Goal: Task Accomplishment & Management: Manage account settings

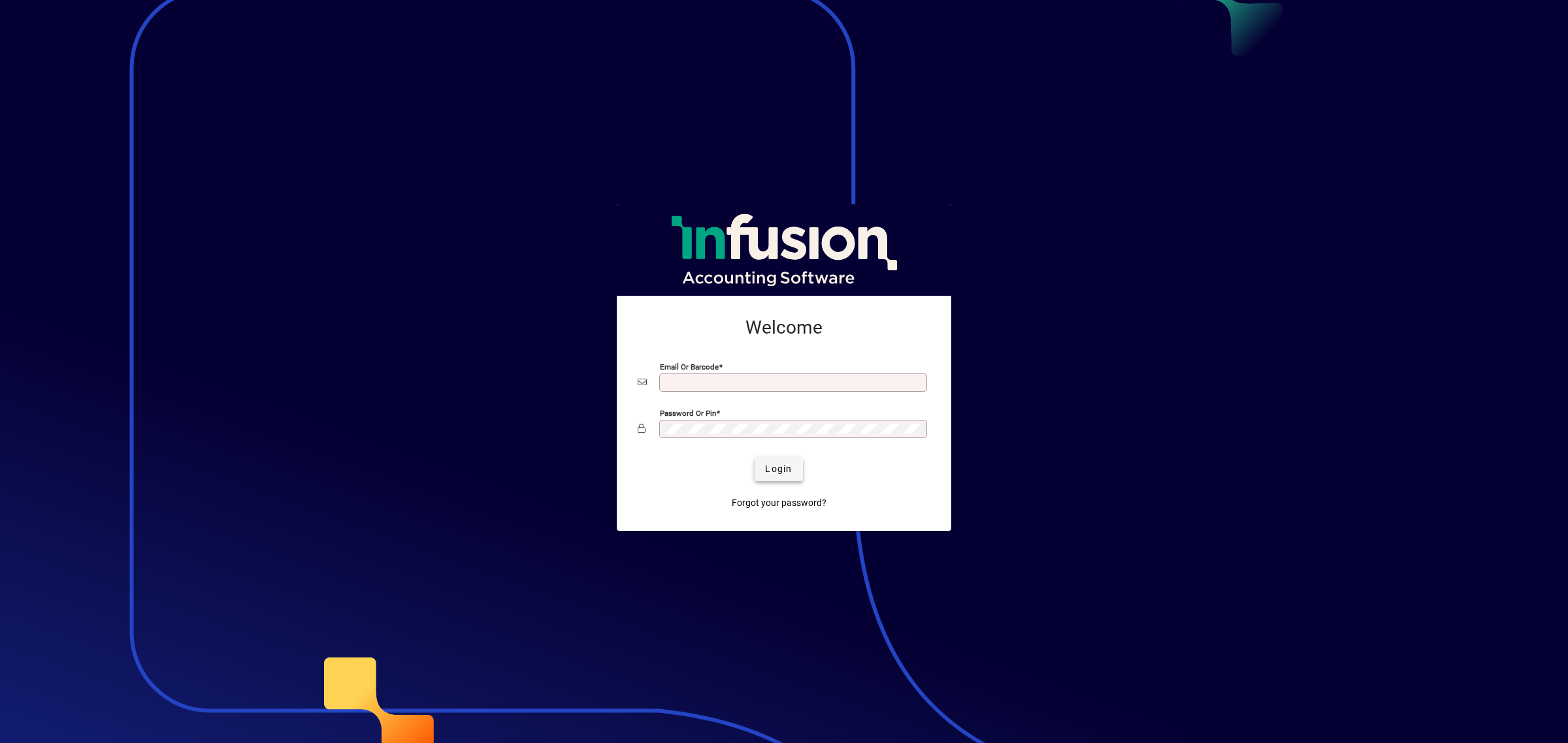
type input "**********"
click at [776, 475] on span "Login" at bounding box center [778, 469] width 27 height 14
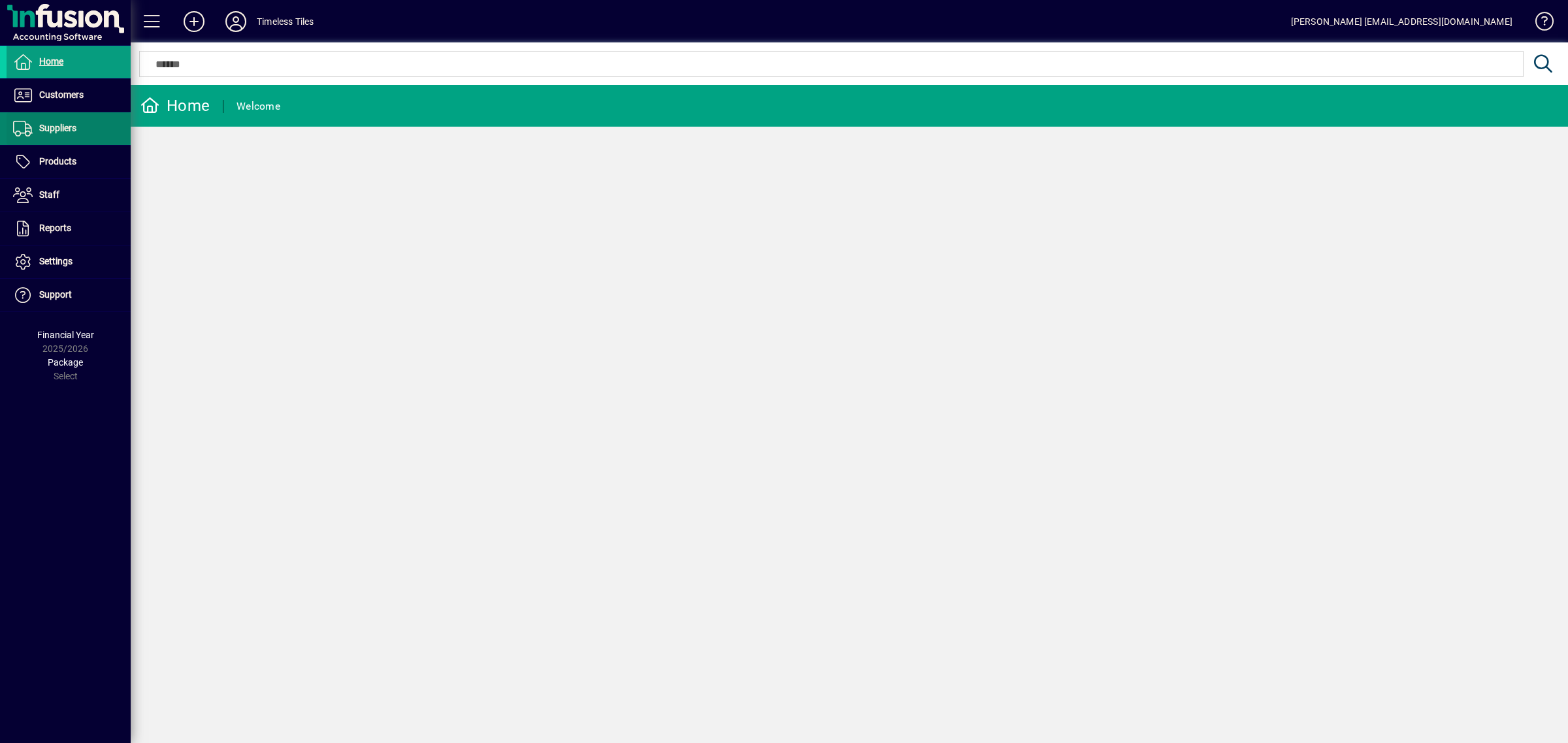
click at [54, 121] on span "Suppliers" at bounding box center [41, 129] width 70 height 16
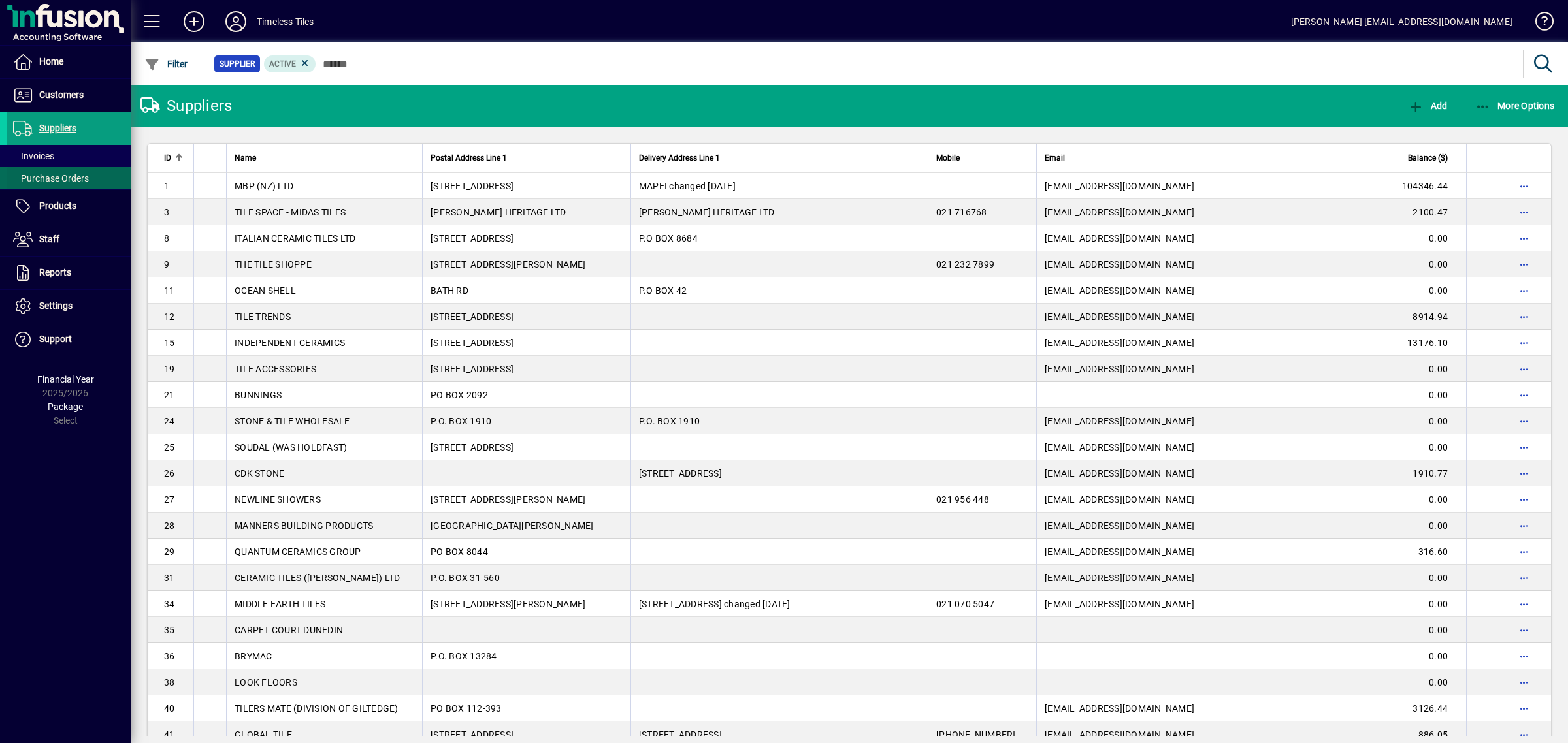
click at [24, 175] on span "Purchase Orders" at bounding box center [51, 178] width 76 height 11
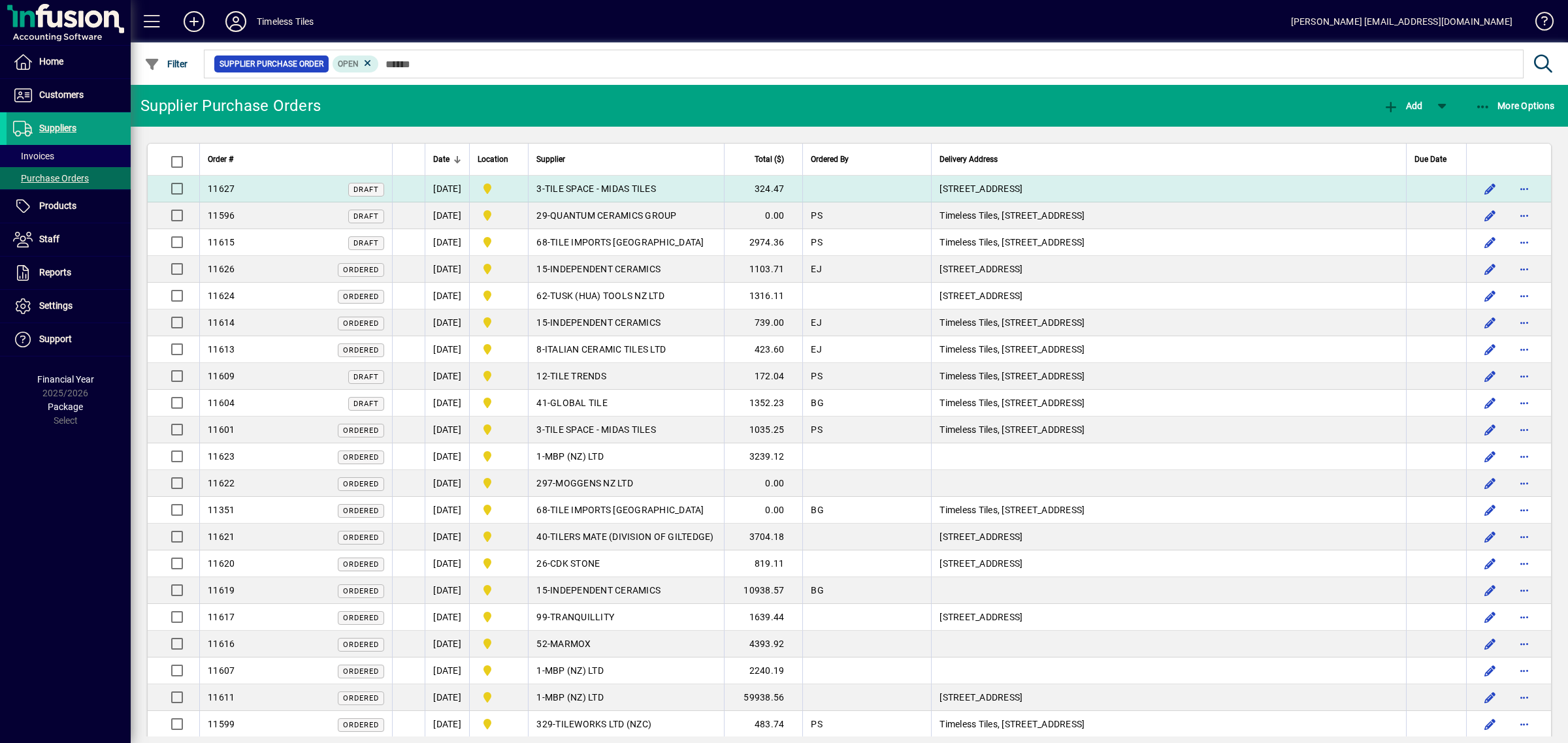
click at [652, 188] on span "TILE SPACE - MIDAS TILES" at bounding box center [600, 189] width 111 height 11
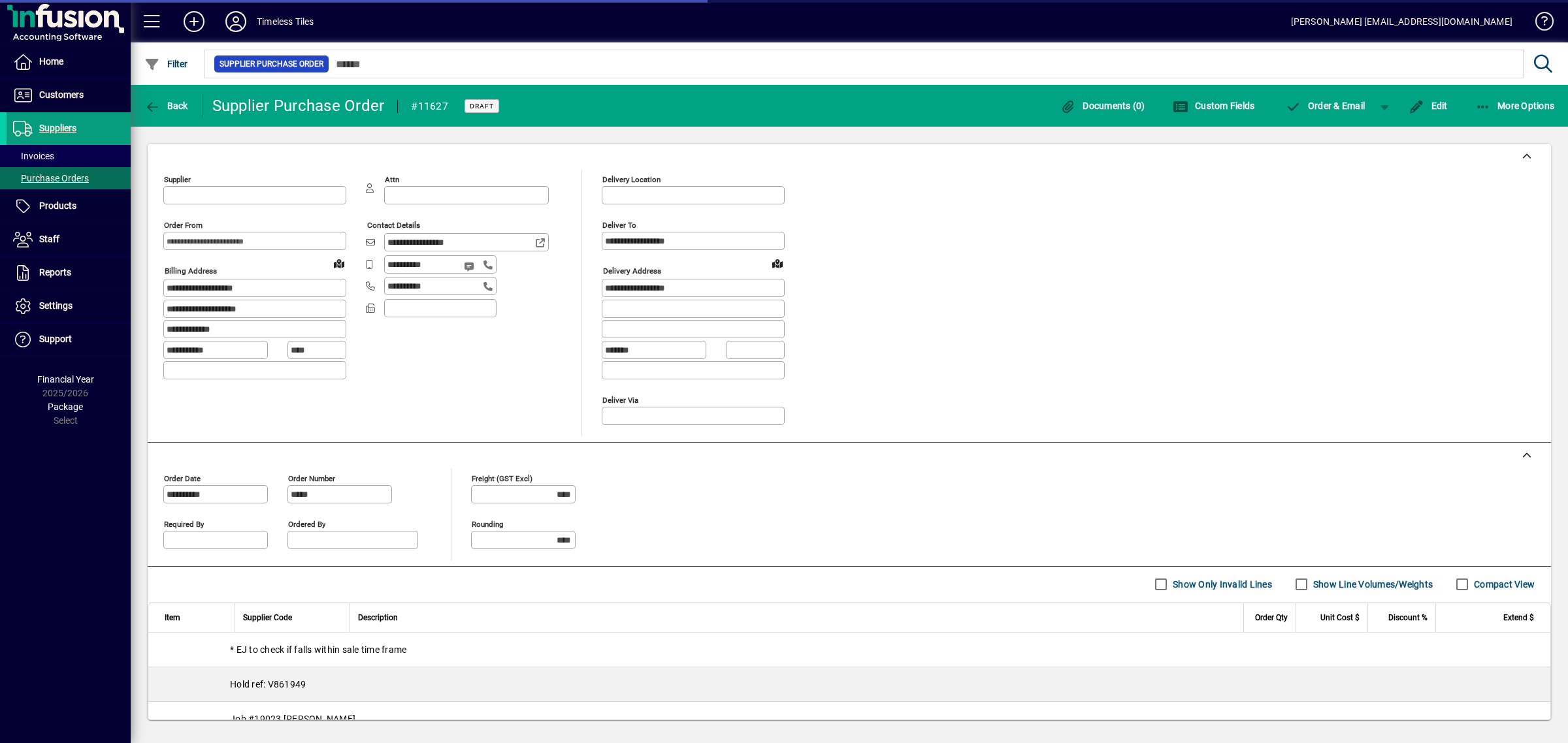
type input "**********"
type input "*******"
type input "**********"
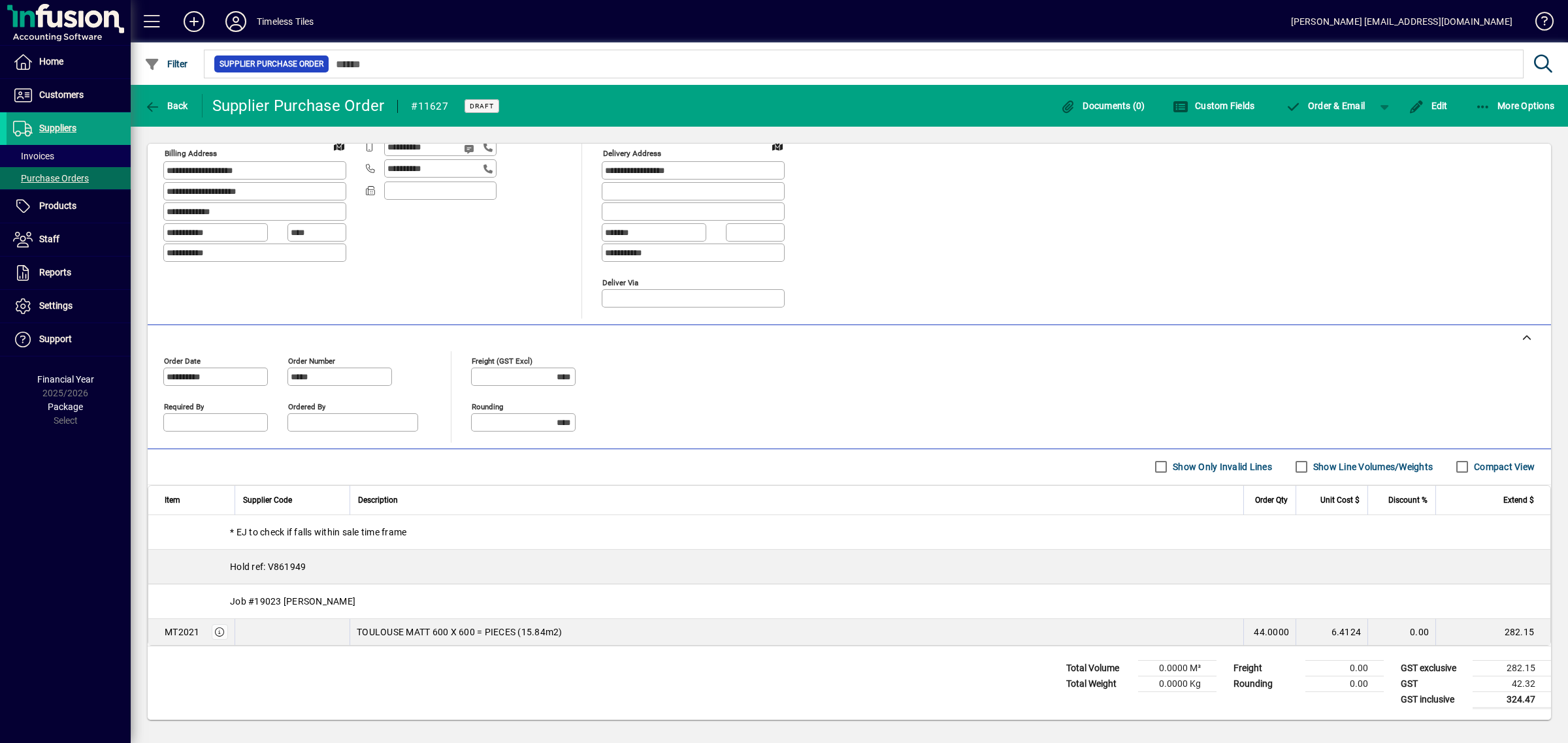
scroll to position [122, 0]
click at [1432, 113] on span "button" at bounding box center [1428, 105] width 46 height 31
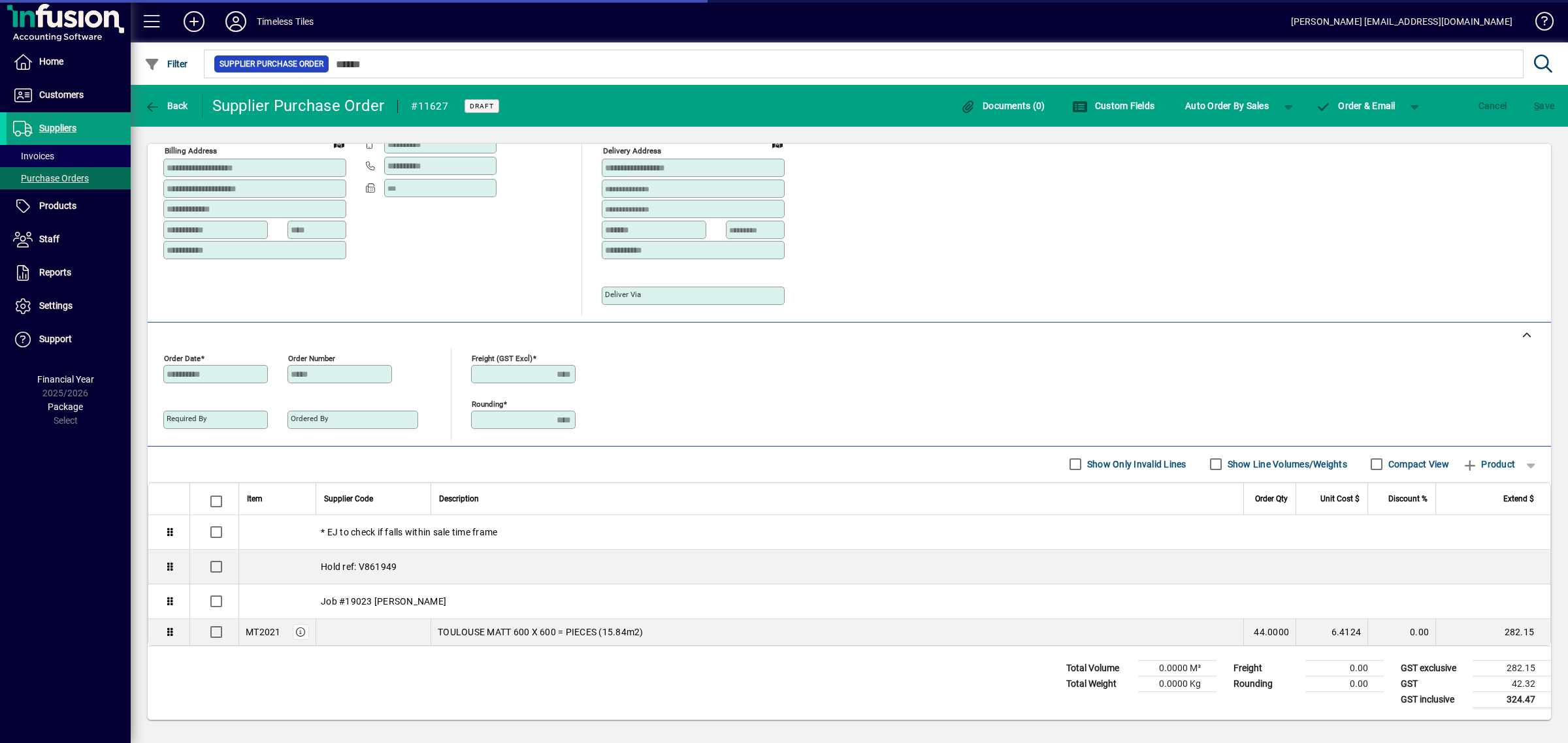
scroll to position [83, 0]
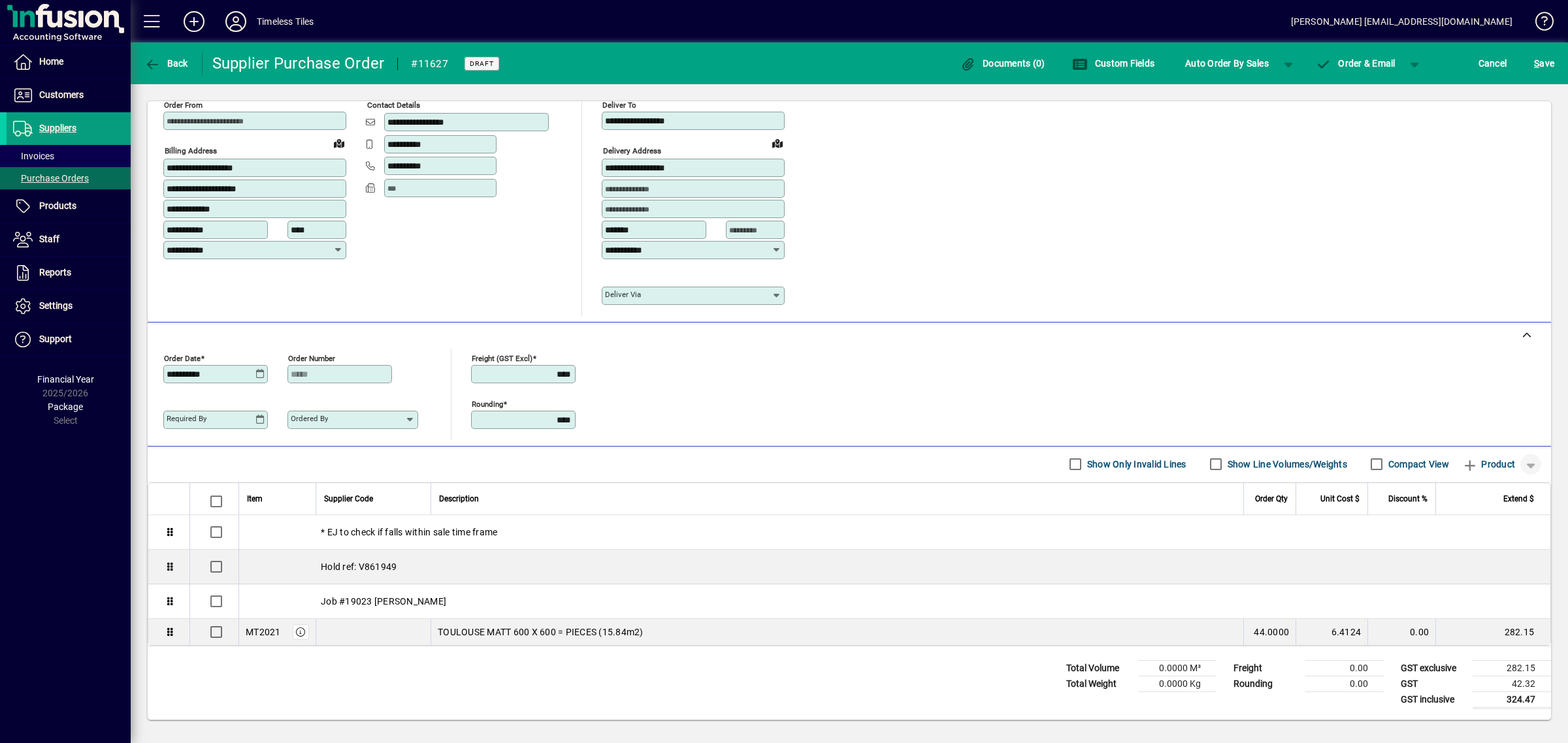
click at [1521, 464] on span "button" at bounding box center [1530, 464] width 31 height 31
click at [1438, 523] on span "button" at bounding box center [1472, 513] width 114 height 31
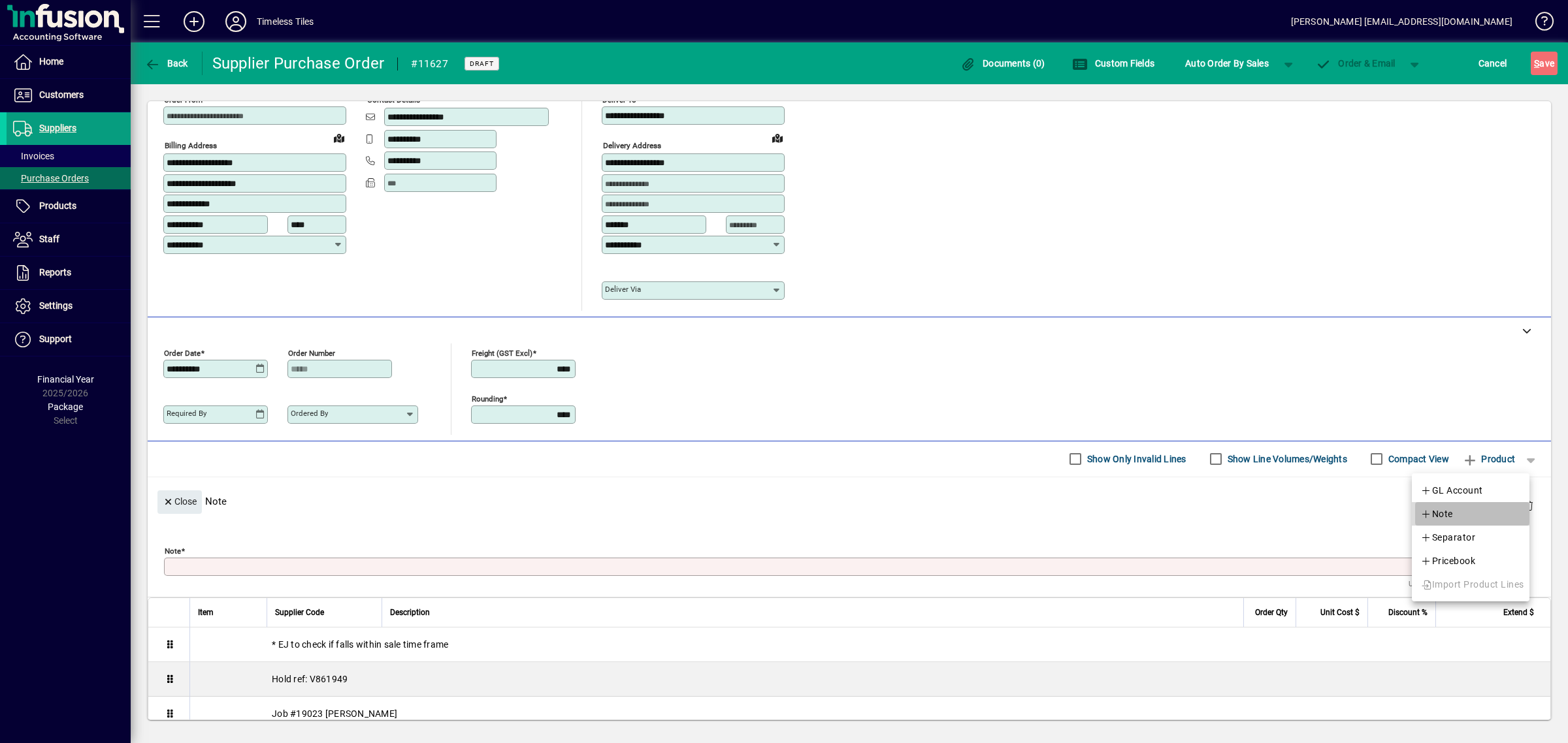
scroll to position [0, 0]
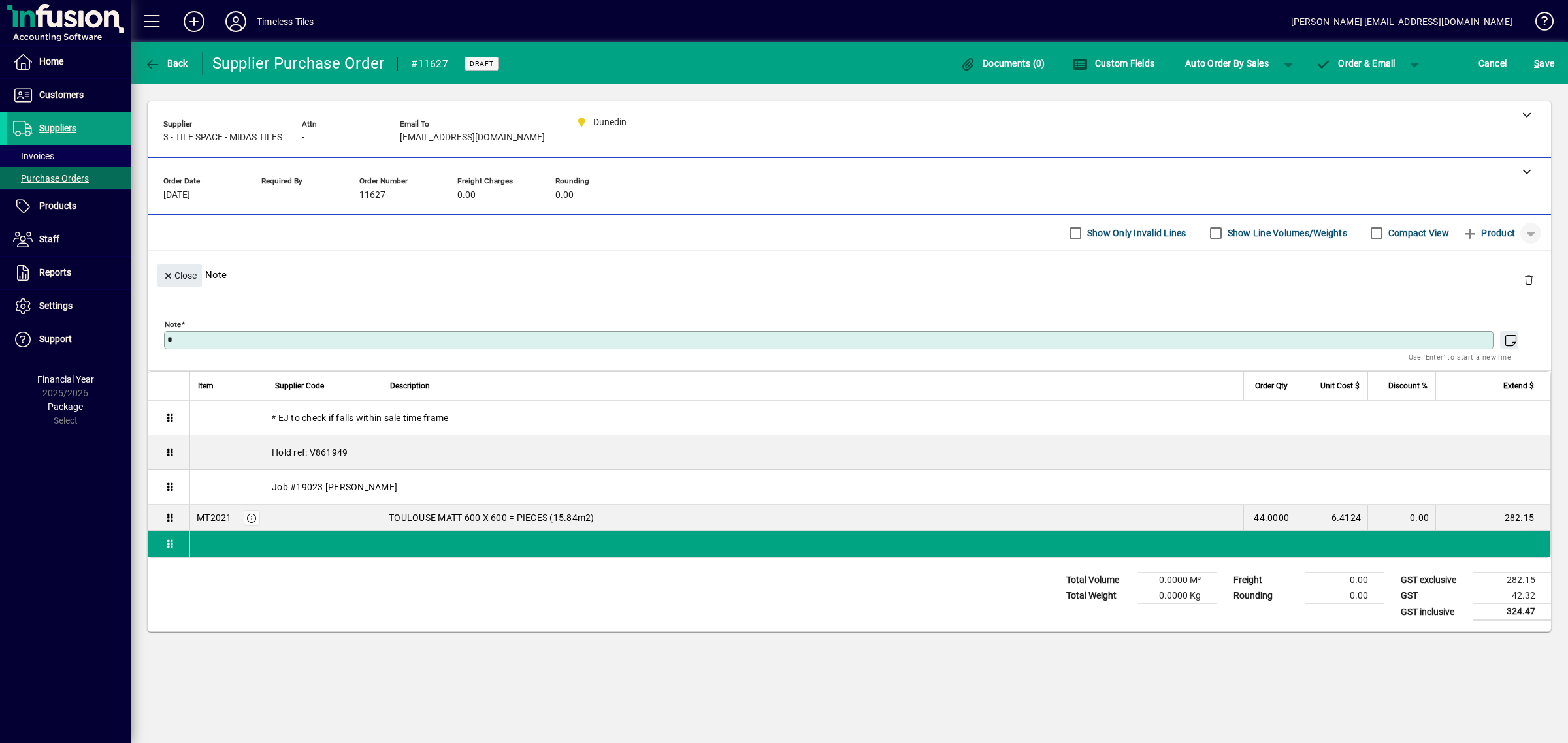
click at [1527, 237] on span "button" at bounding box center [1530, 232] width 31 height 31
click at [1461, 285] on span "Note" at bounding box center [1448, 284] width 33 height 16
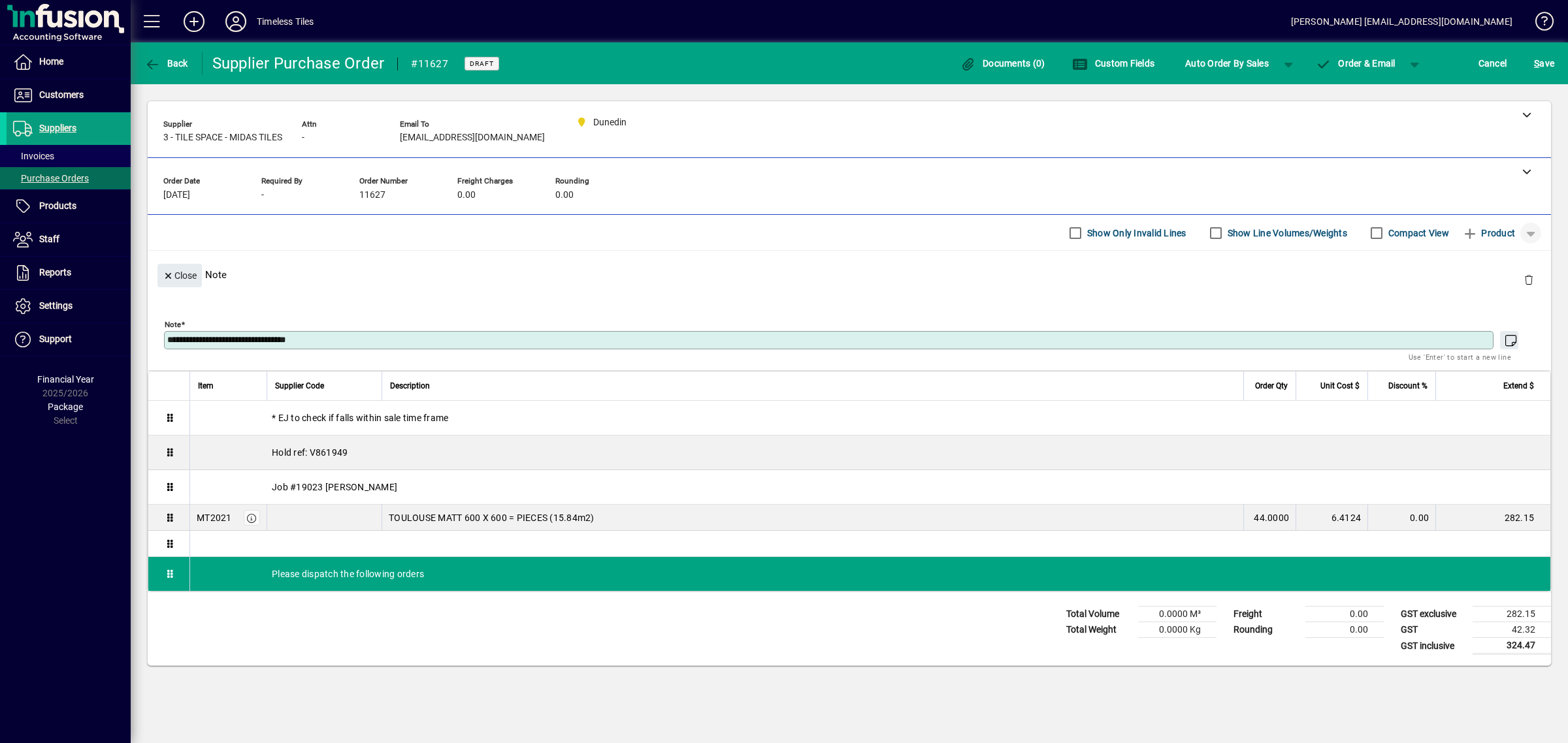
type textarea "**********"
click at [1526, 233] on span "button" at bounding box center [1530, 232] width 31 height 31
click at [1483, 306] on span "Separator" at bounding box center [1459, 307] width 55 height 16
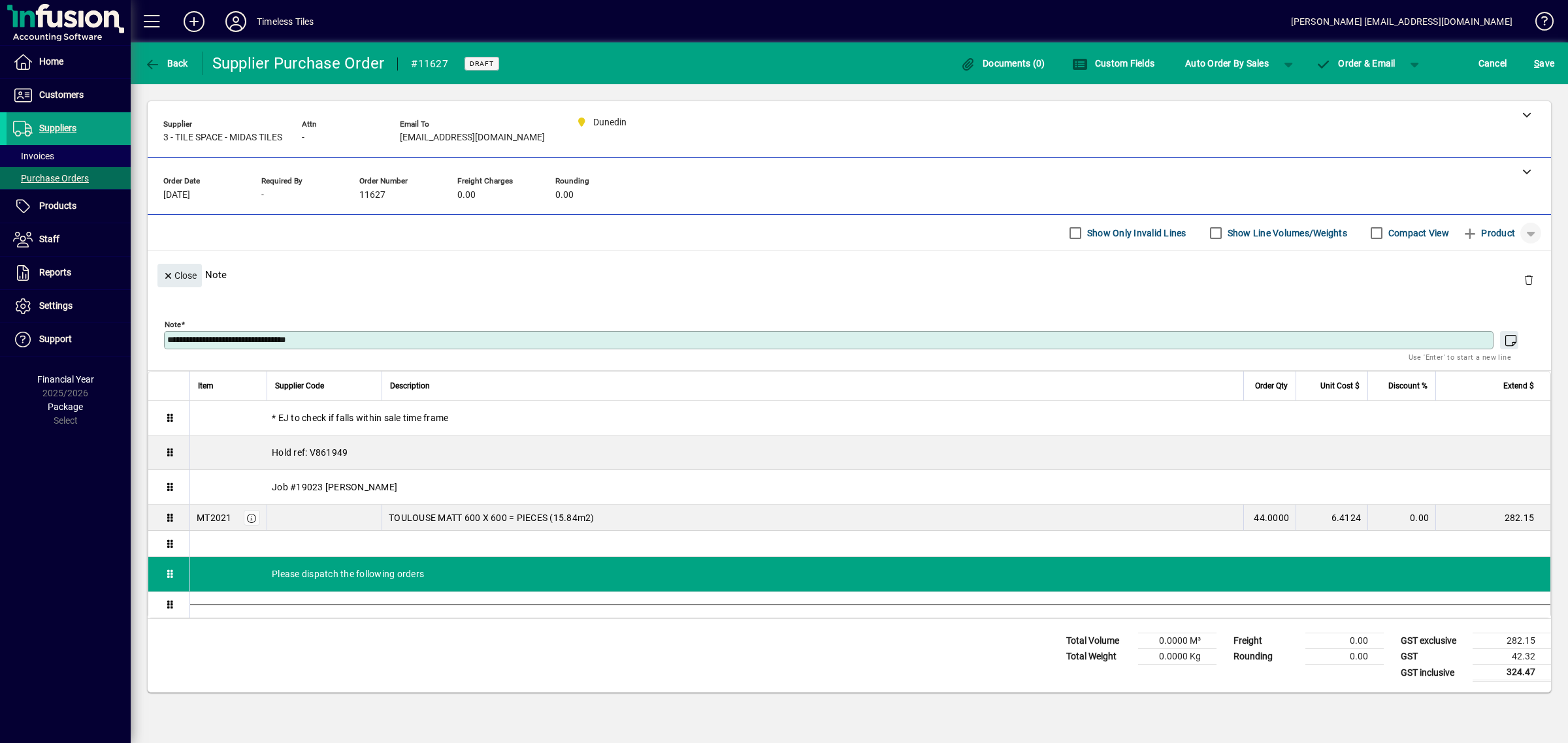
click at [1523, 233] on span "button" at bounding box center [1530, 232] width 31 height 31
click at [1458, 284] on span "Note" at bounding box center [1448, 284] width 33 height 16
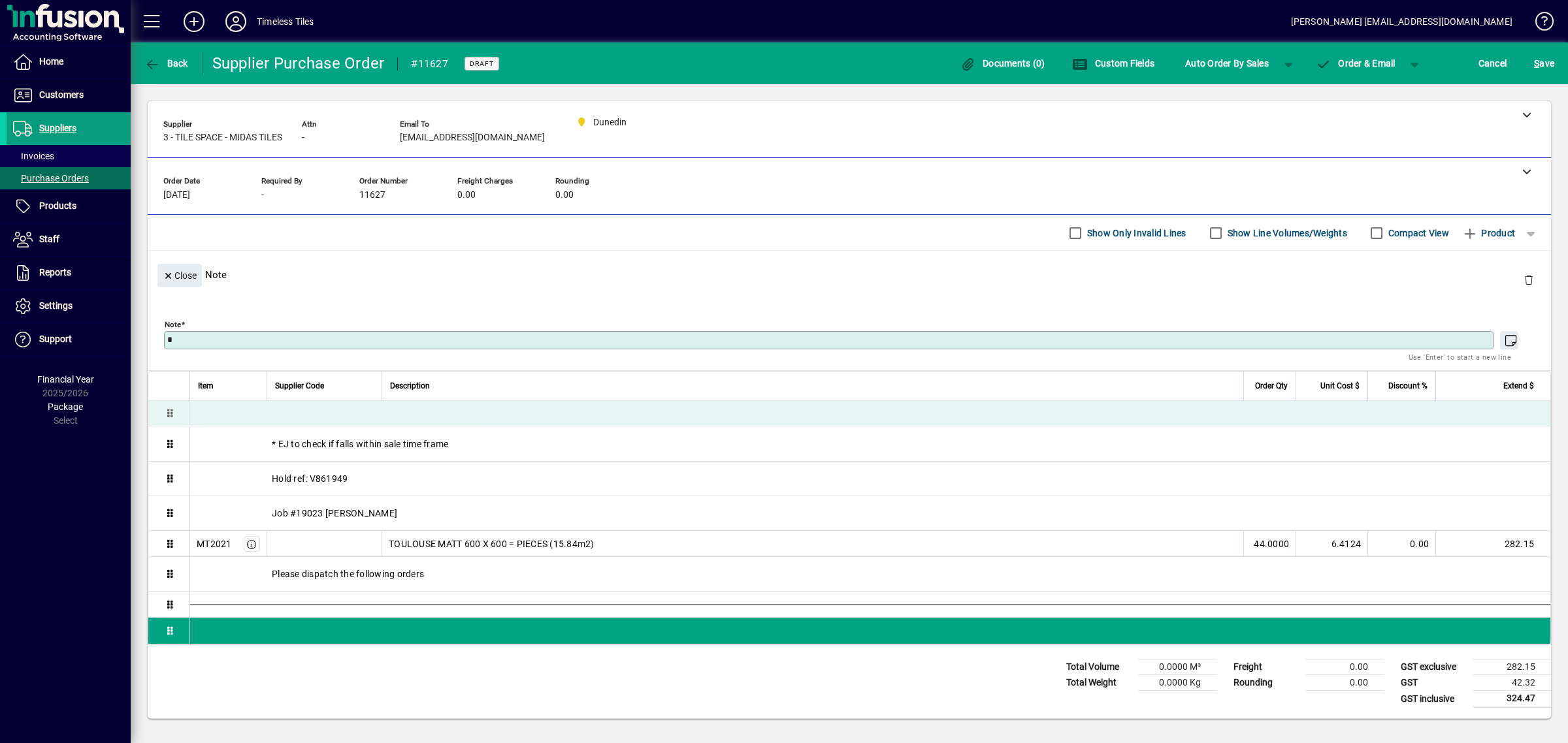
drag, startPoint x: 377, startPoint y: 547, endPoint x: 377, endPoint y: 415, distance: 132.0
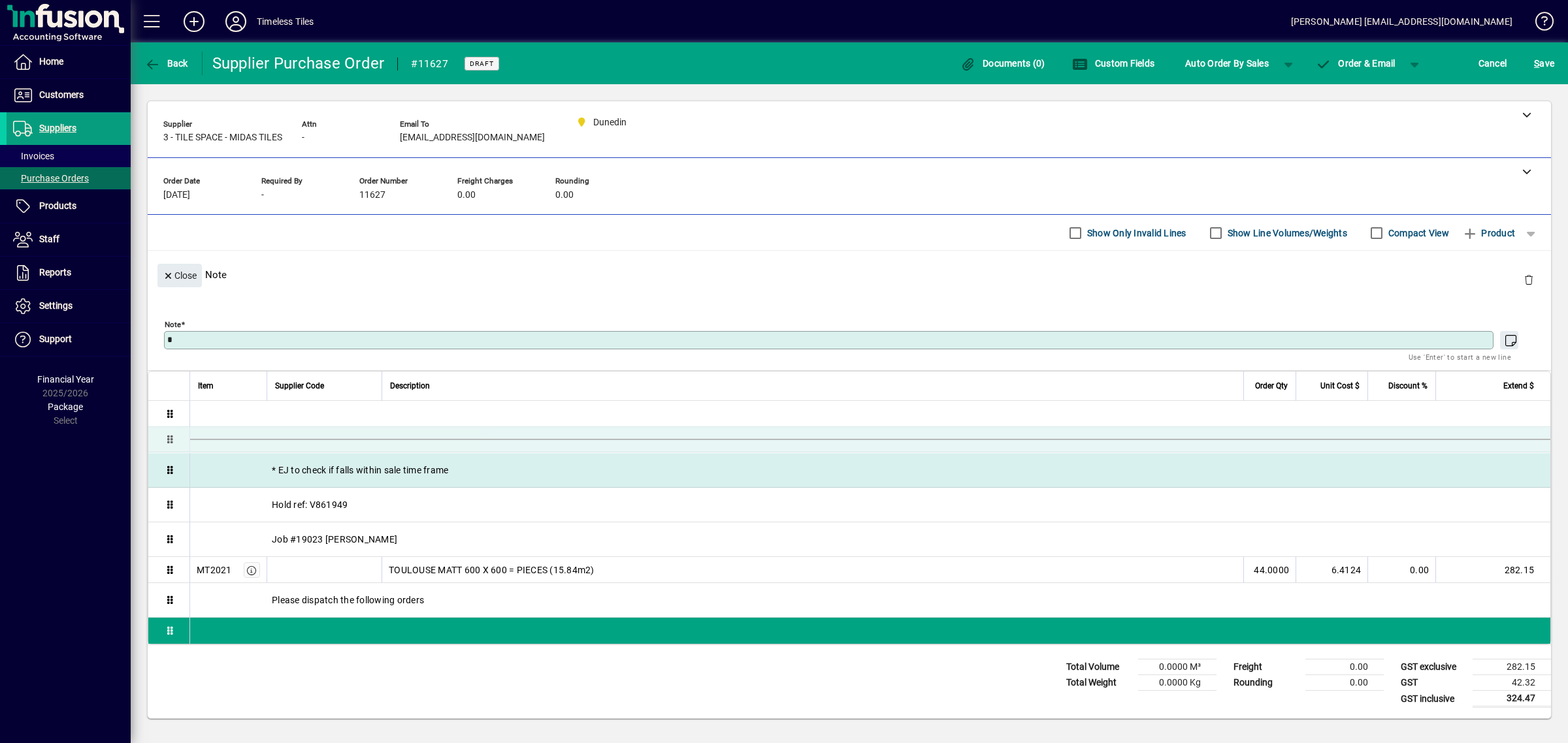
drag, startPoint x: 362, startPoint y: 605, endPoint x: 354, endPoint y: 465, distance: 140.2
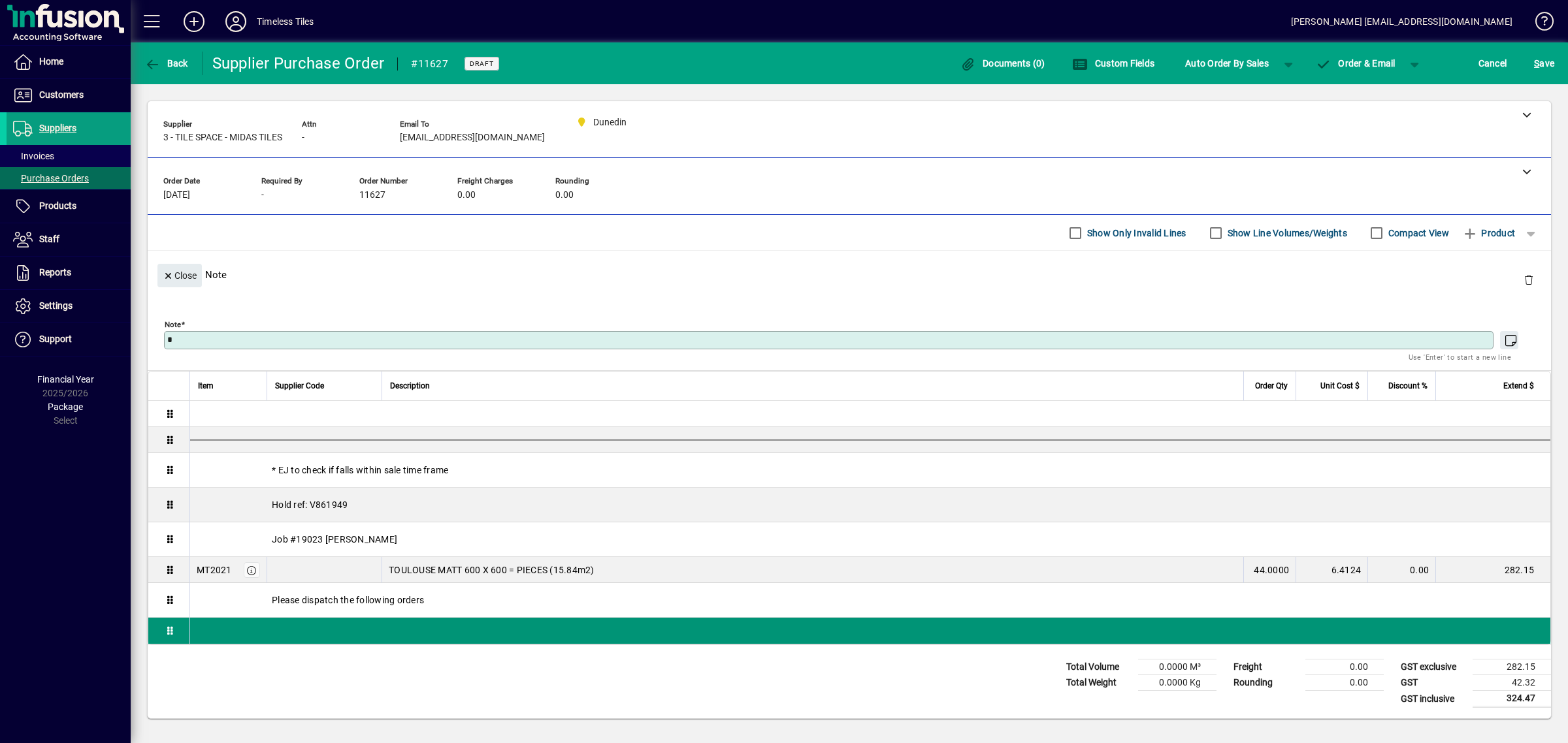
click at [374, 630] on div at bounding box center [870, 631] width 1360 height 21
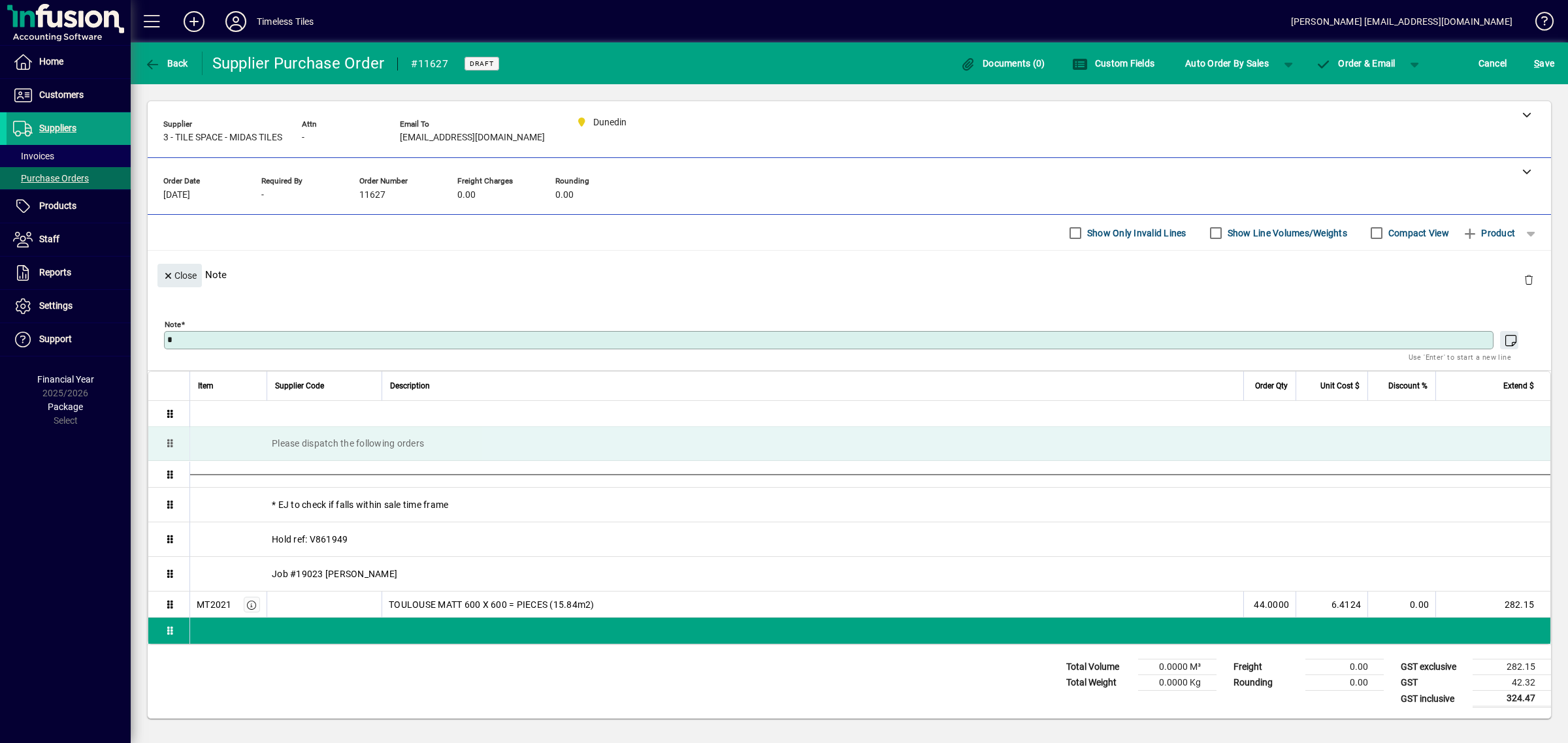
drag, startPoint x: 370, startPoint y: 602, endPoint x: 368, endPoint y: 448, distance: 154.0
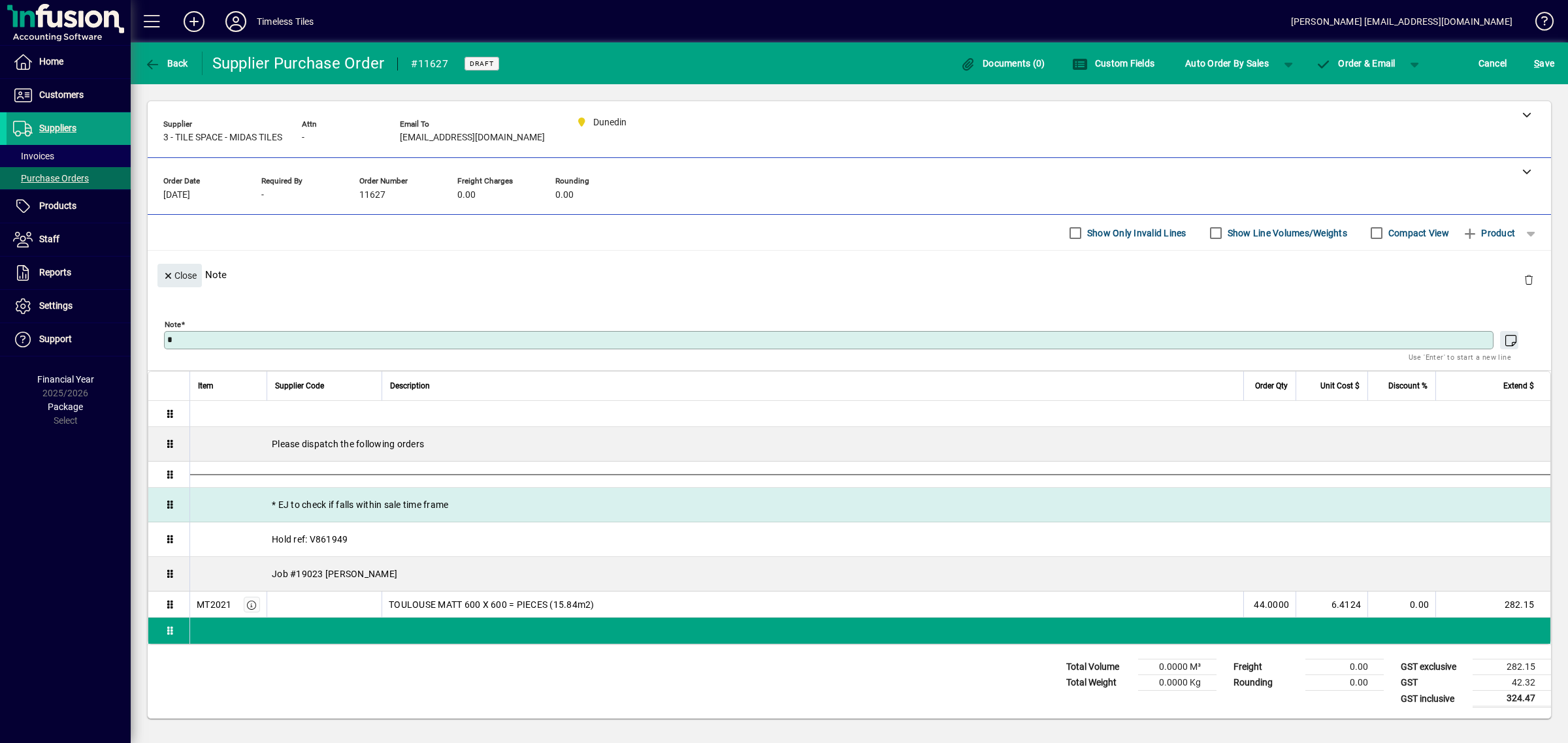
drag, startPoint x: 334, startPoint y: 504, endPoint x: 447, endPoint y: 497, distance: 113.2
click at [335, 504] on div "* EJ to check if falls within sale time frame" at bounding box center [870, 504] width 1360 height 34
type textarea "**********"
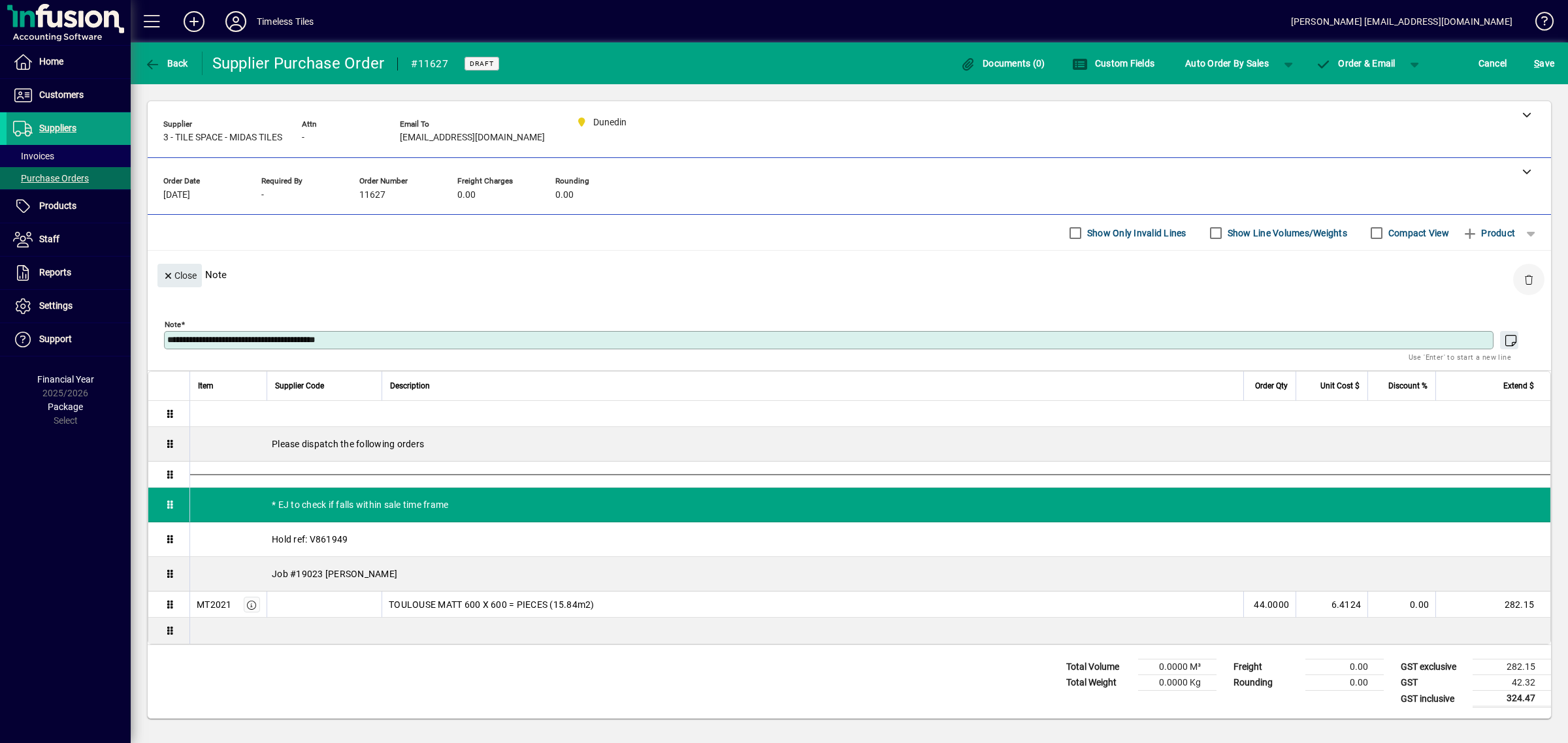
click at [1517, 279] on span "button" at bounding box center [1528, 279] width 31 height 31
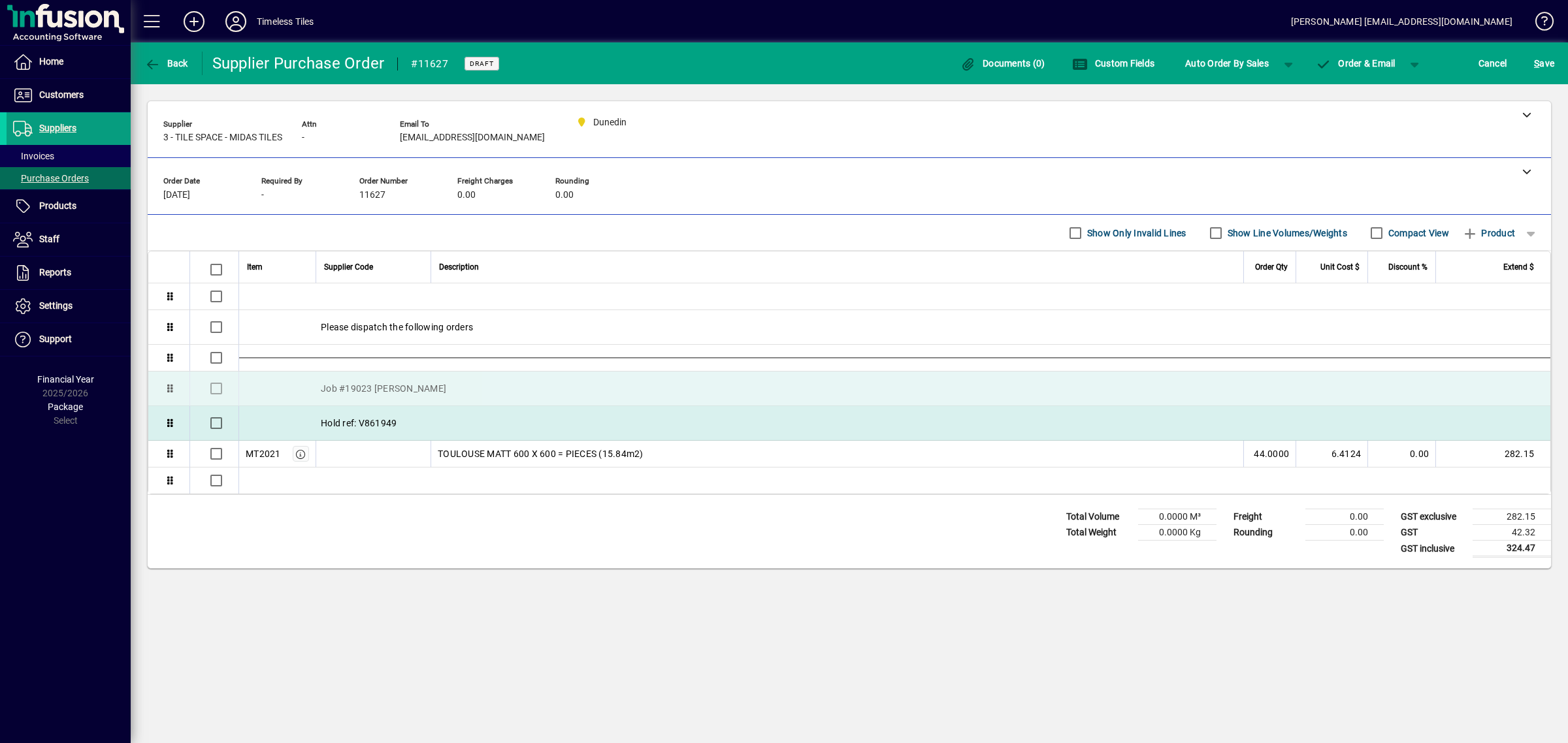
drag, startPoint x: 559, startPoint y: 425, endPoint x: 555, endPoint y: 397, distance: 28.3
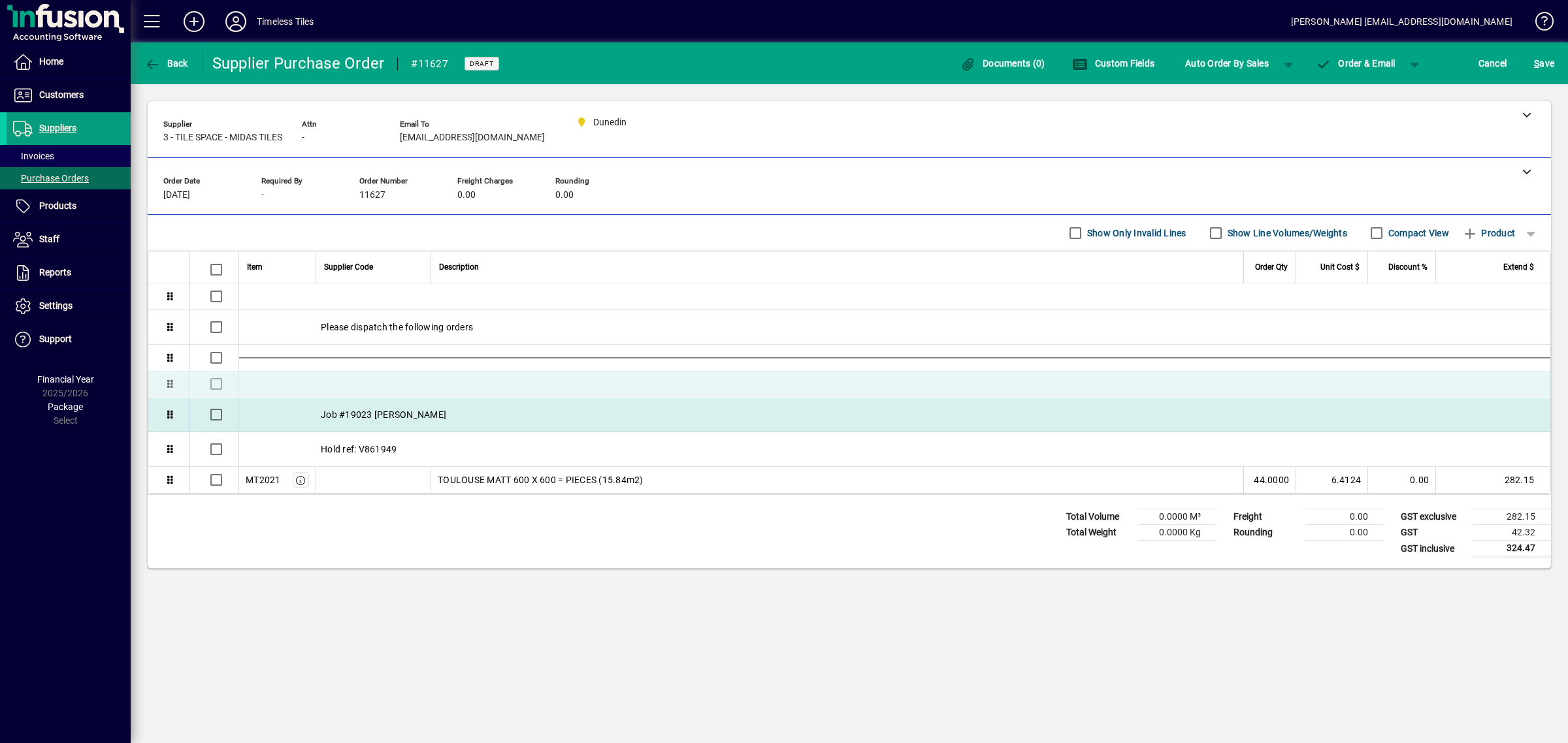
drag, startPoint x: 504, startPoint y: 492, endPoint x: 490, endPoint y: 403, distance: 90.1
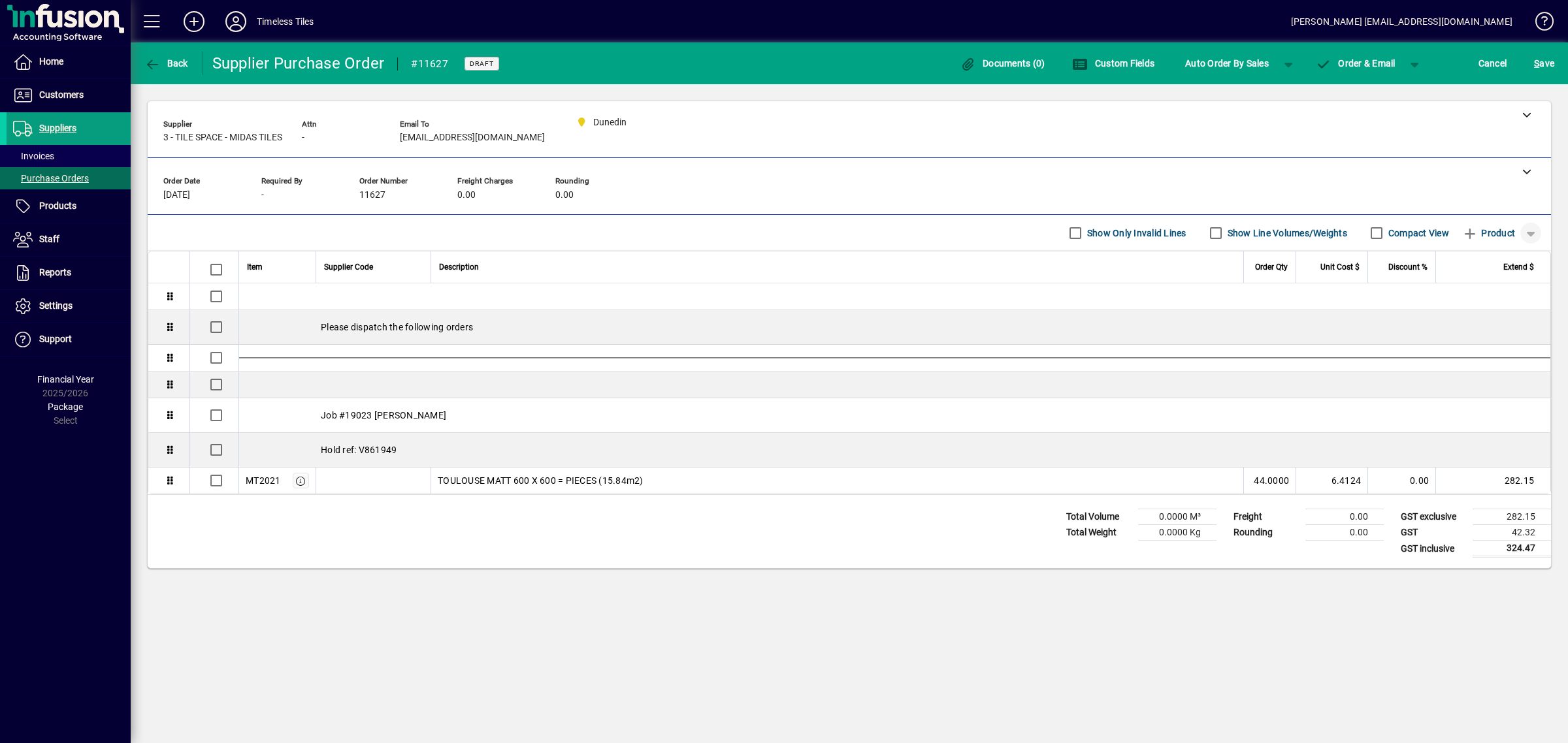
click at [1524, 233] on span "button" at bounding box center [1530, 232] width 31 height 31
click at [1445, 310] on span "Separator" at bounding box center [1459, 307] width 55 height 16
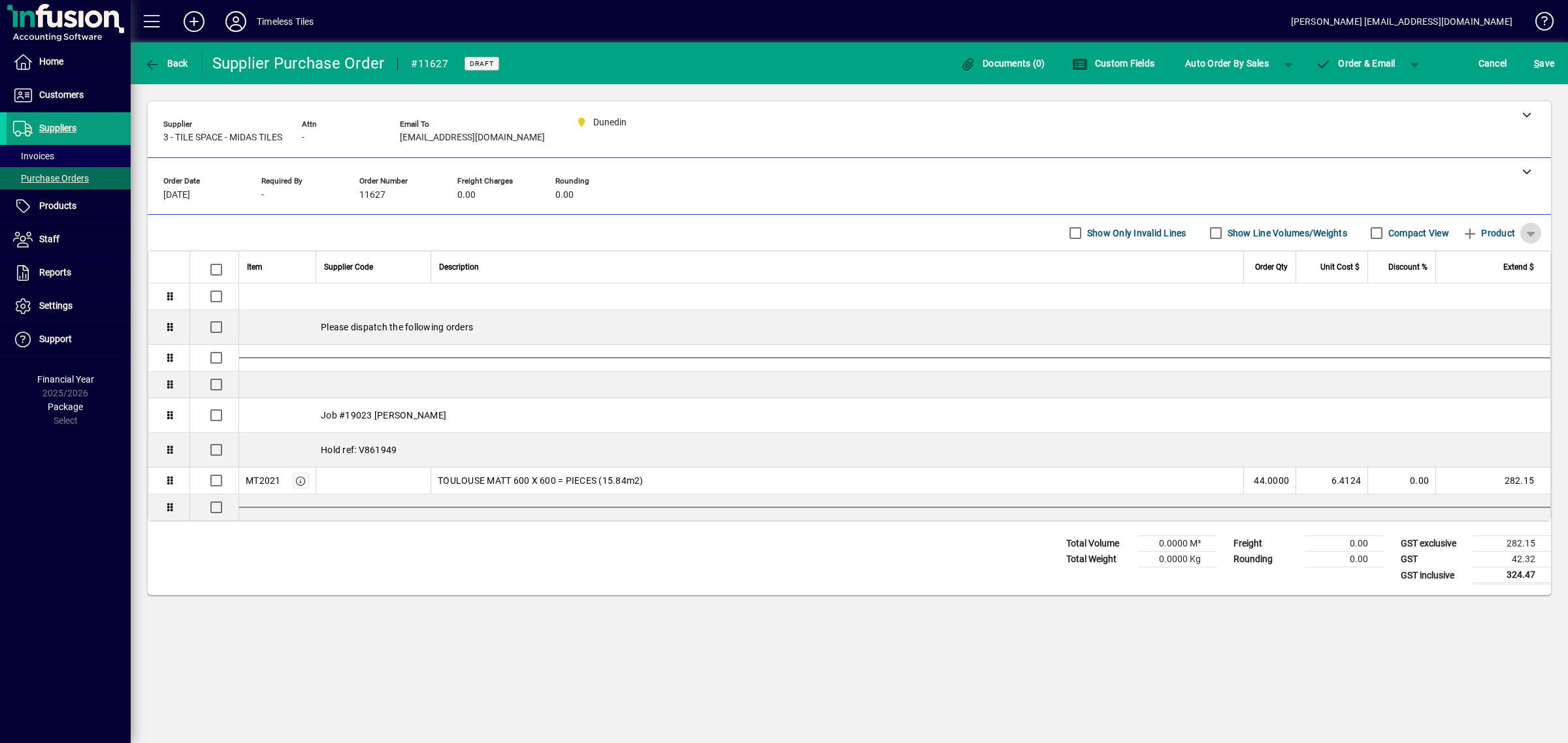
click at [1527, 232] on span "button" at bounding box center [1530, 232] width 31 height 31
click at [1461, 277] on span "Note" at bounding box center [1448, 284] width 33 height 16
